Goal: Transaction & Acquisition: Purchase product/service

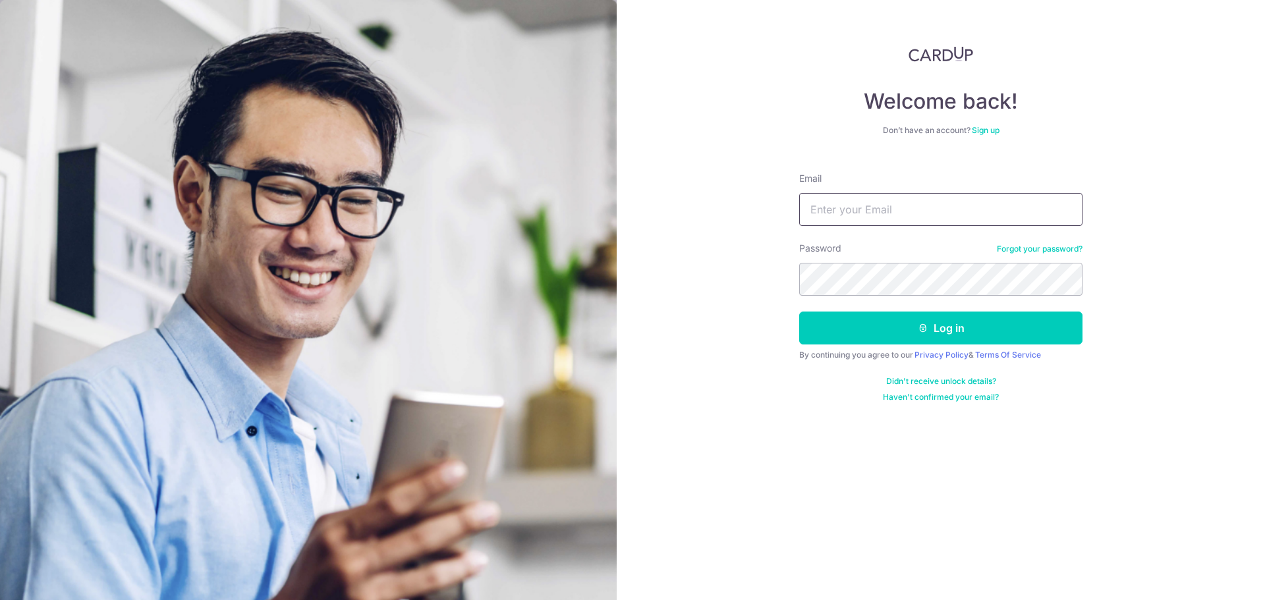
click at [841, 207] on input "Email" at bounding box center [940, 209] width 283 height 33
type input "whizzer76@gmail.com"
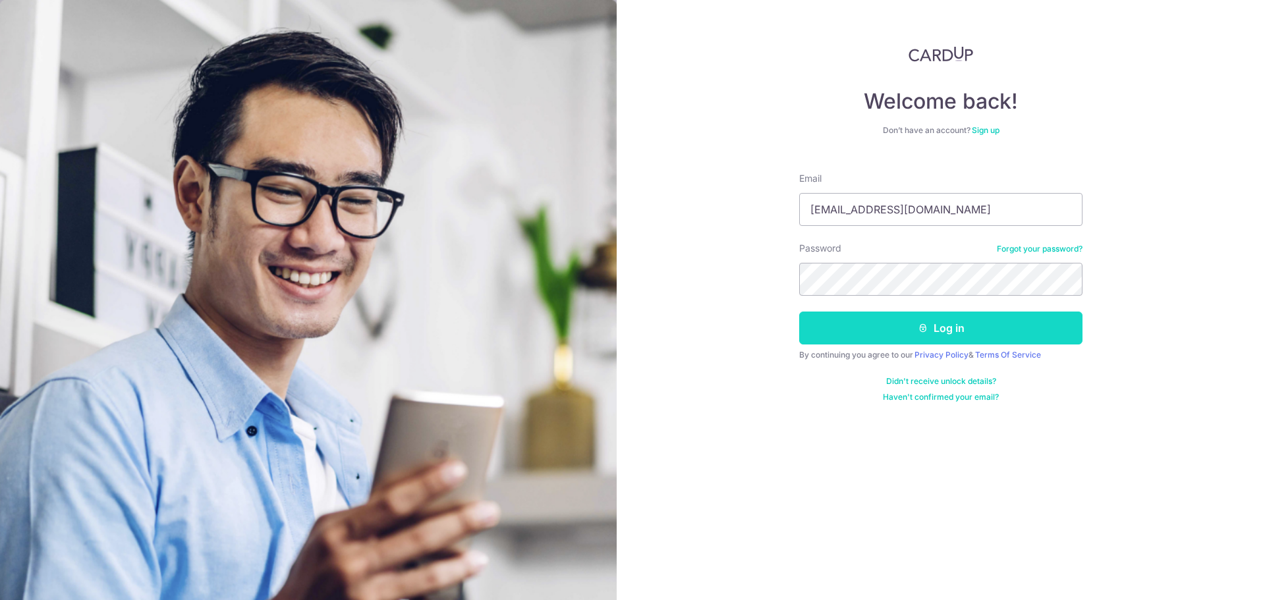
click at [964, 322] on button "Log in" at bounding box center [940, 328] width 283 height 33
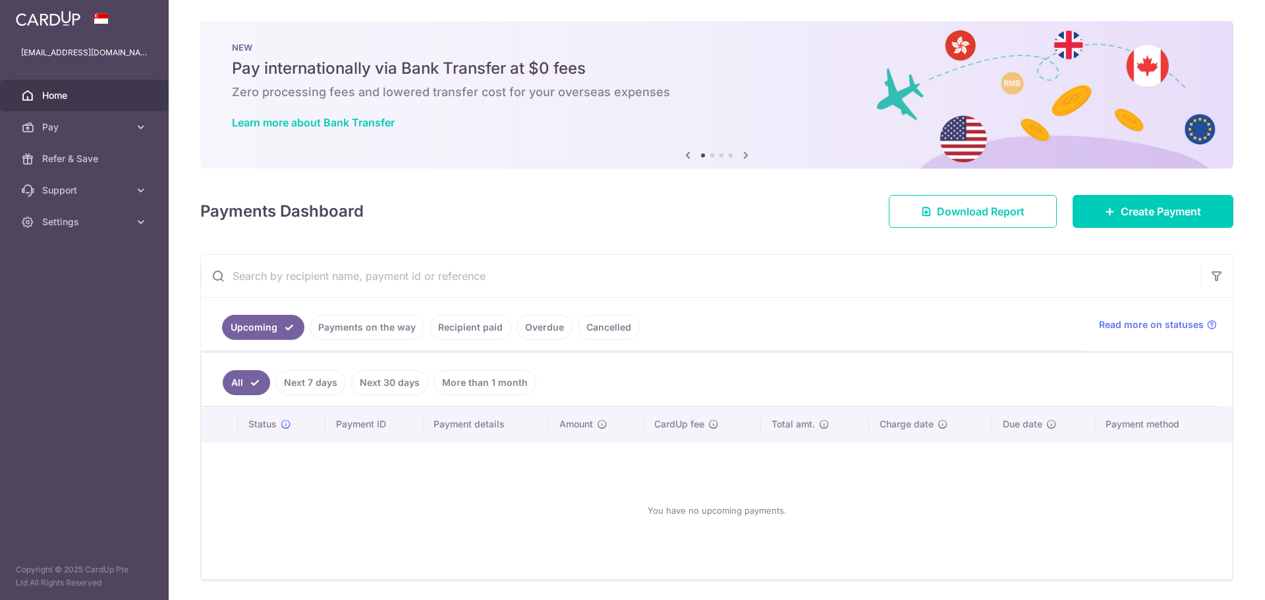
drag, startPoint x: 0, startPoint y: 0, endPoint x: 1161, endPoint y: 189, distance: 1176.0
click at [1161, 189] on div "× Pause Schedule Pause all future payments in this series Pause just this one p…" at bounding box center [717, 300] width 1096 height 600
click at [1156, 212] on span "Create Payment" at bounding box center [1160, 212] width 80 height 16
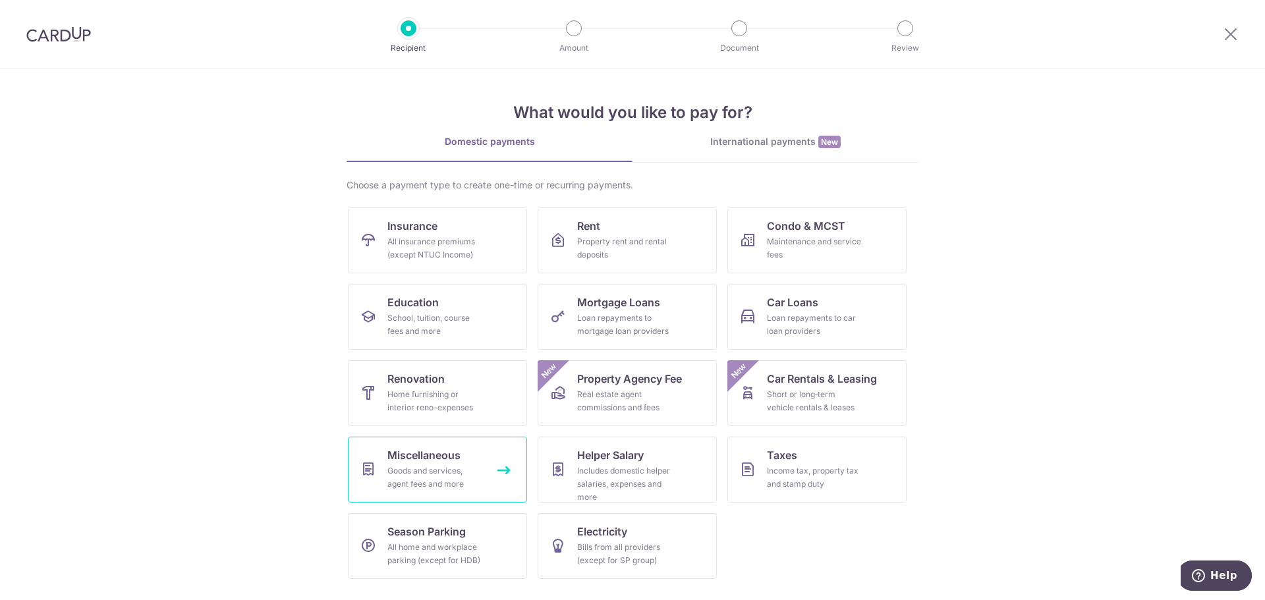
click at [458, 466] on div "Goods and services, agent fees and more" at bounding box center [434, 477] width 95 height 26
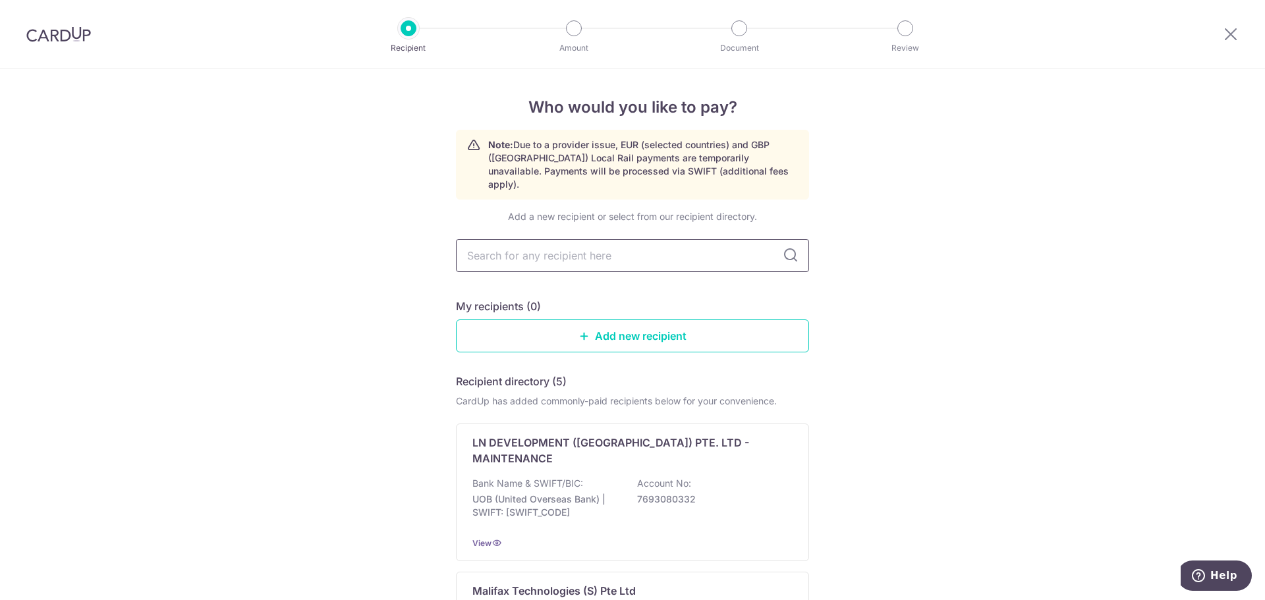
drag, startPoint x: 0, startPoint y: 0, endPoint x: 507, endPoint y: 245, distance: 563.3
click at [507, 245] on input "text" at bounding box center [632, 255] width 353 height 33
type input "singhealth"
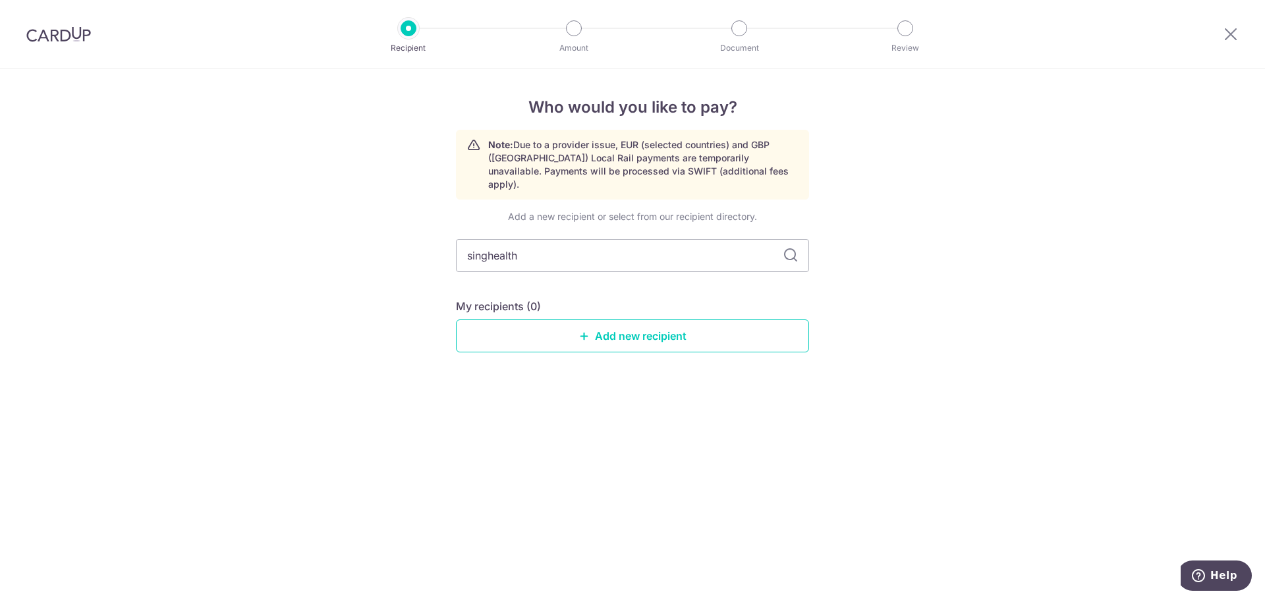
click at [787, 248] on icon at bounding box center [791, 256] width 16 height 16
click at [788, 248] on icon at bounding box center [791, 256] width 16 height 16
click at [873, 286] on div "Who would you like to pay? Note: Due to a provider issue, EUR (selected countri…" at bounding box center [632, 334] width 1265 height 531
